Goal: Task Accomplishment & Management: Complete application form

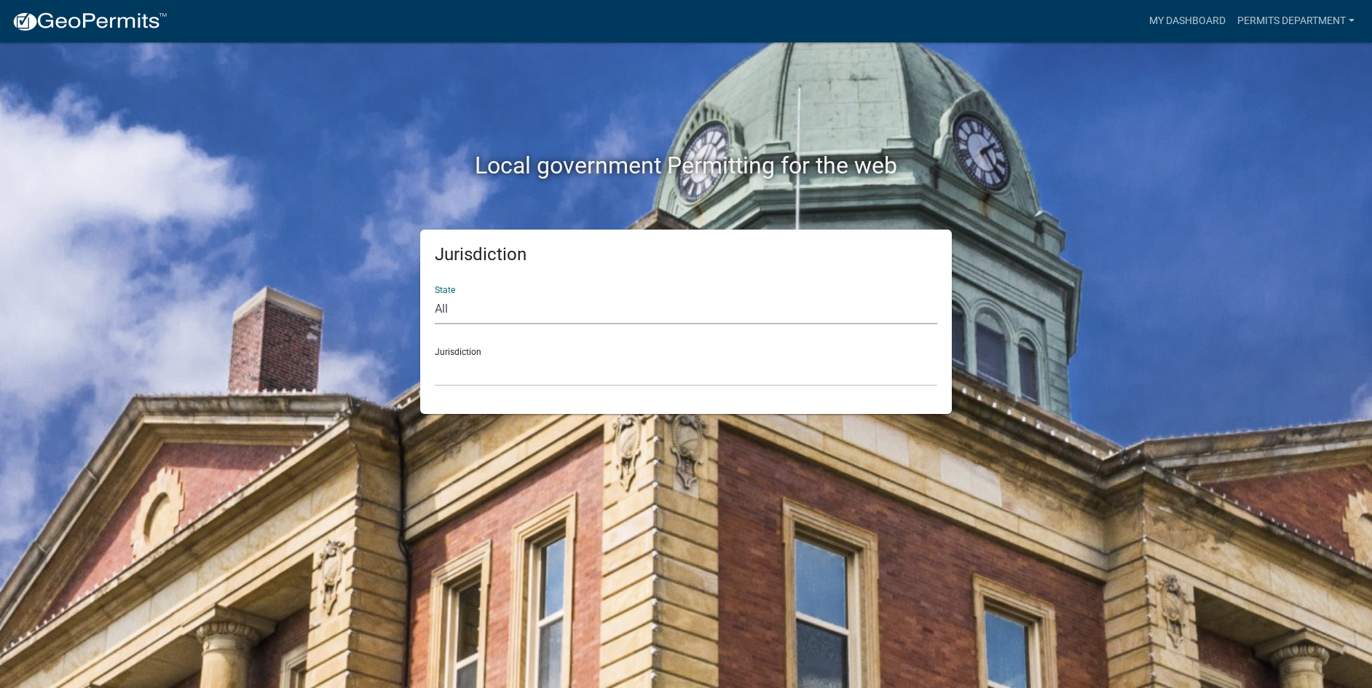
click at [505, 319] on select "All [US_STATE] [US_STATE] [US_STATE] [US_STATE] [US_STATE] [US_STATE] [US_STATE…" at bounding box center [686, 309] width 503 height 30
select select "[US_STATE]"
click at [435, 294] on select "All [US_STATE] [US_STATE] [US_STATE] [US_STATE] [US_STATE] [US_STATE] [US_STATE…" at bounding box center [686, 309] width 503 height 30
click at [487, 360] on select "City of Charlestown, Indiana City of Jeffersonville, Indiana City of Logansport…" at bounding box center [686, 371] width 503 height 30
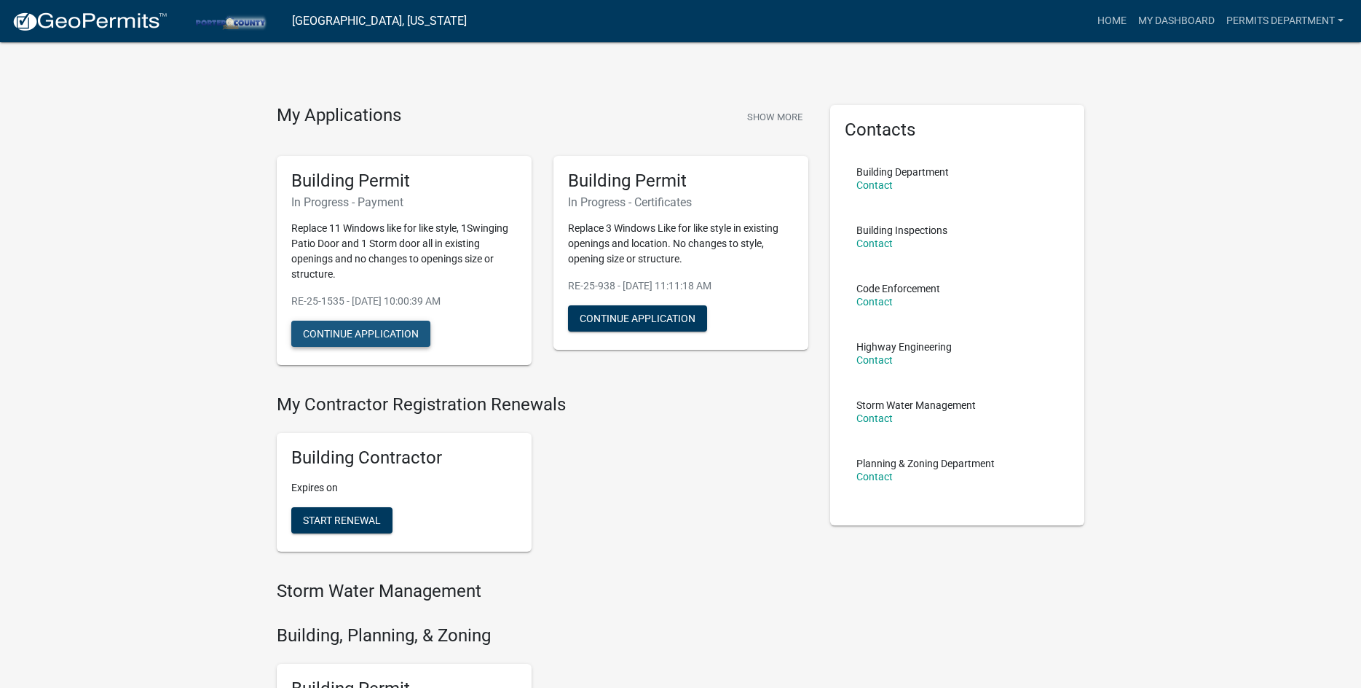
click at [361, 334] on button "Continue Application" at bounding box center [360, 333] width 139 height 26
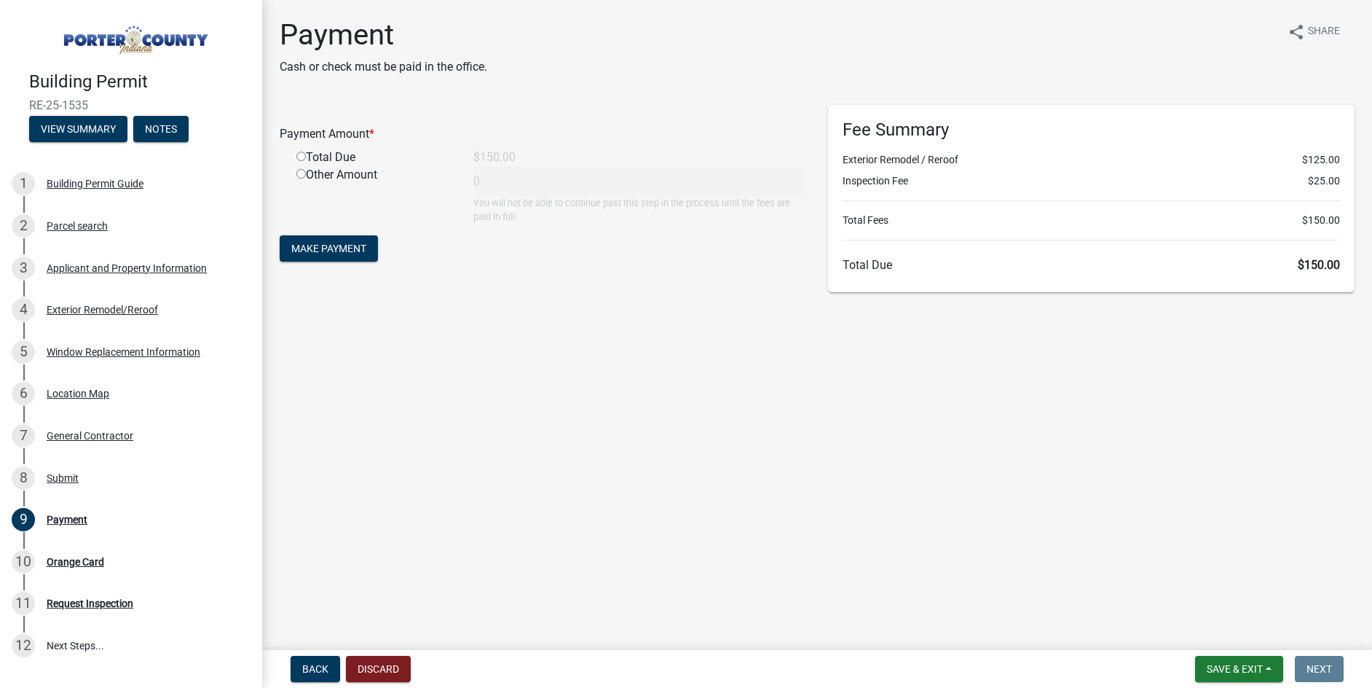
click at [298, 155] on input "radio" at bounding box center [300, 156] width 9 height 9
radio input "true"
type input "150"
click at [350, 244] on span "Make Payment" at bounding box center [328, 249] width 75 height 12
